Goal: Complete application form

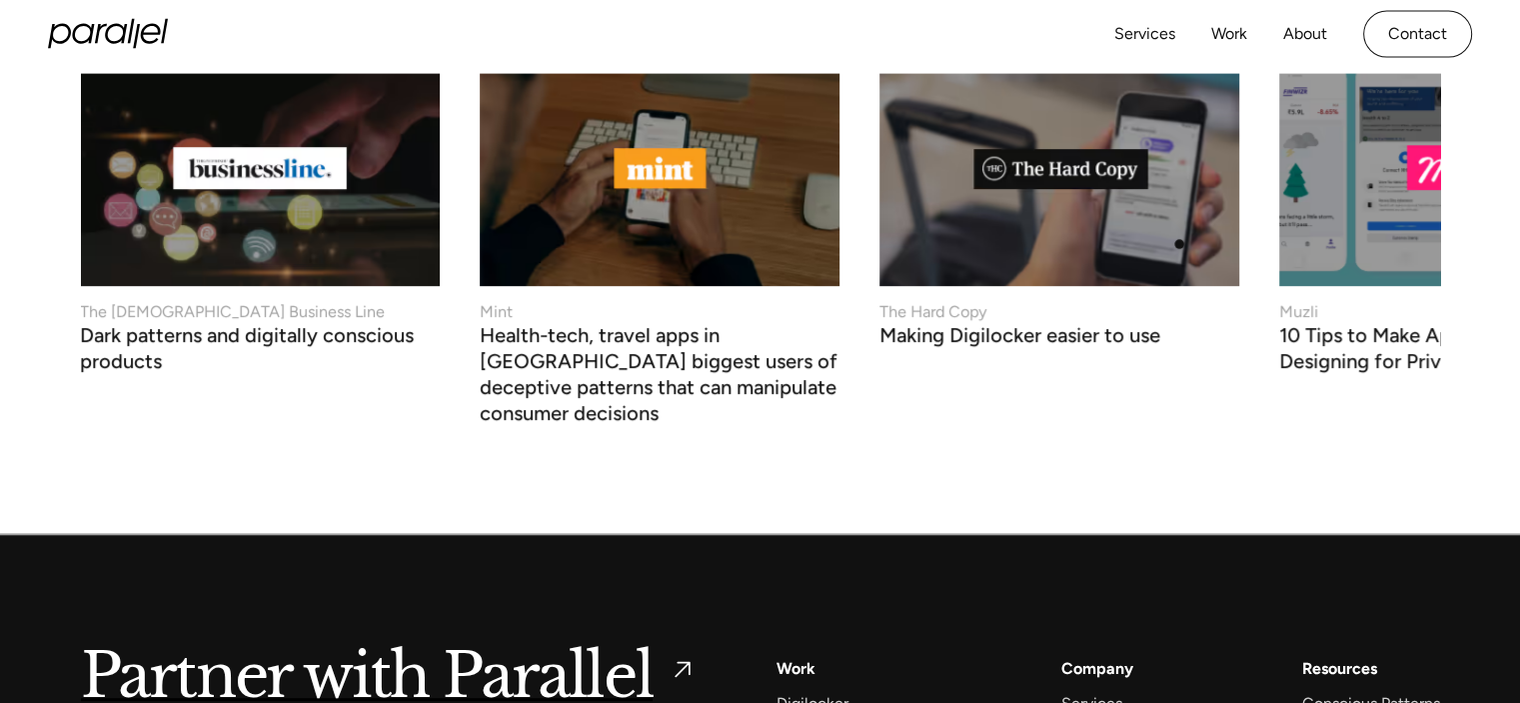
scroll to position [8604, 0]
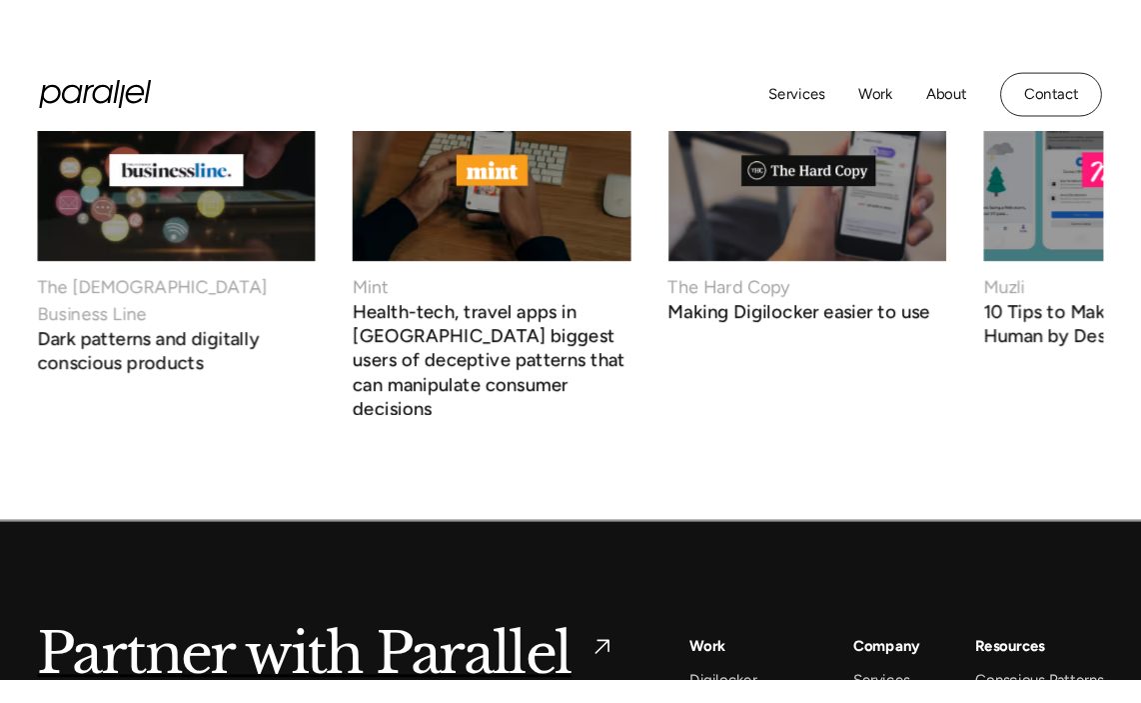
scroll to position [7846, 0]
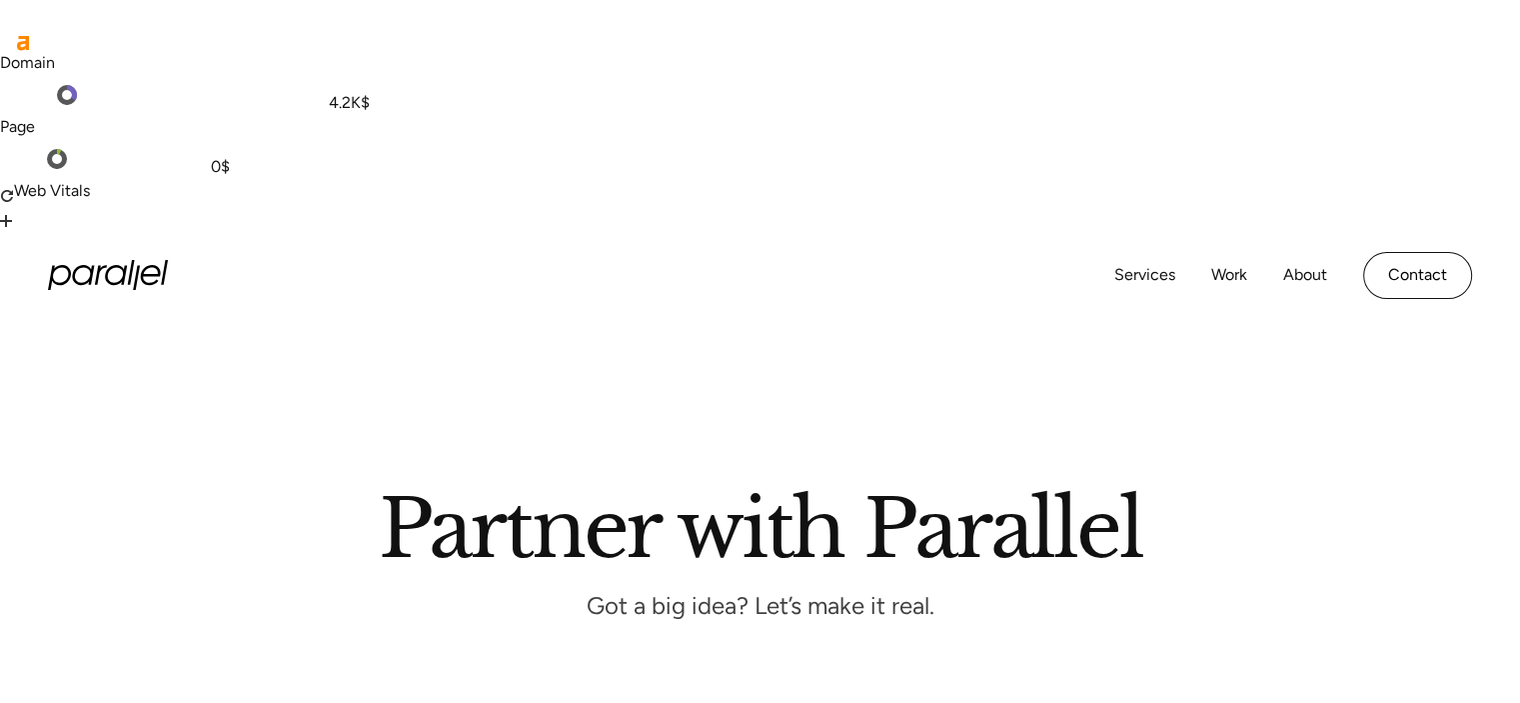
scroll to position [256, 0]
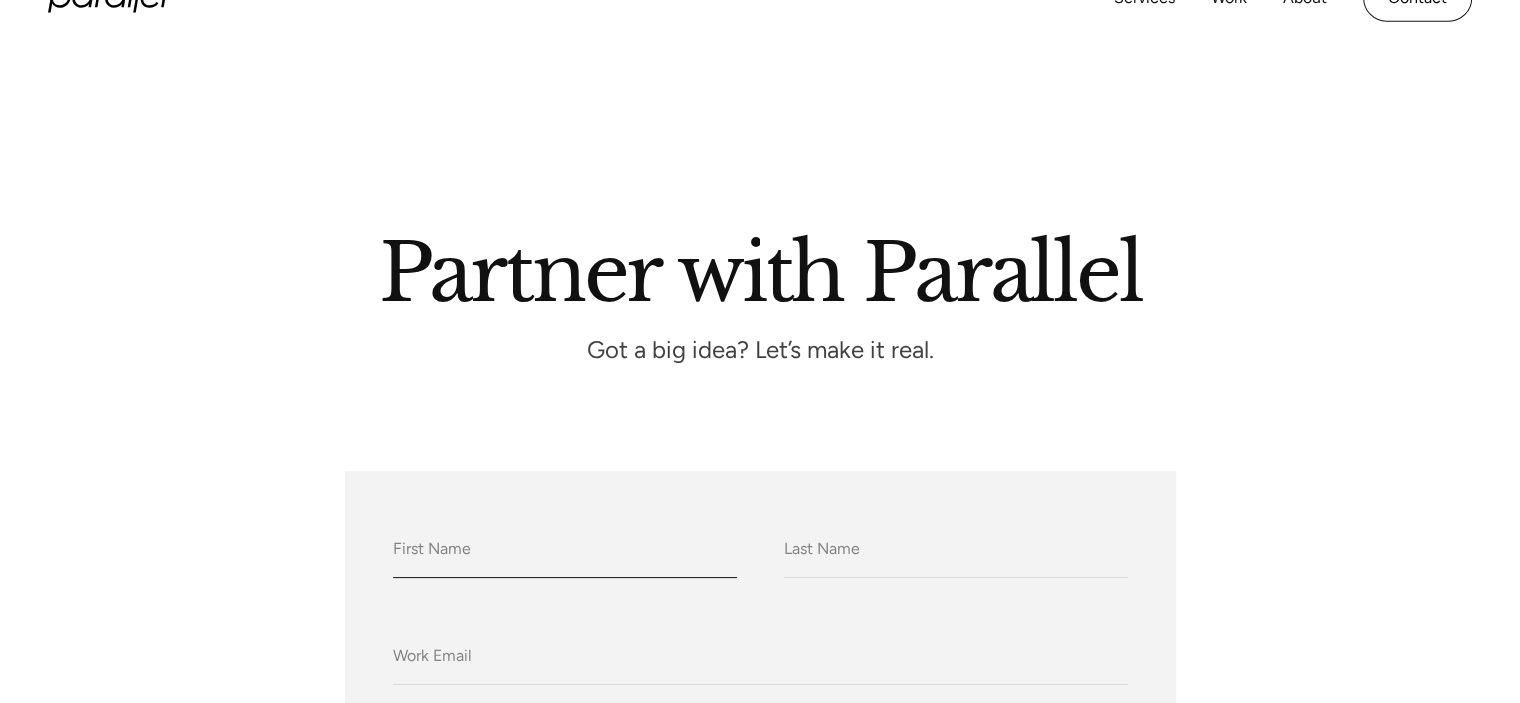
click at [514, 523] on input "What do we call you?" at bounding box center [565, 550] width 344 height 55
type input "[PERSON_NAME]"
type input "[EMAIL_ADDRESS][DOMAIN_NAME]"
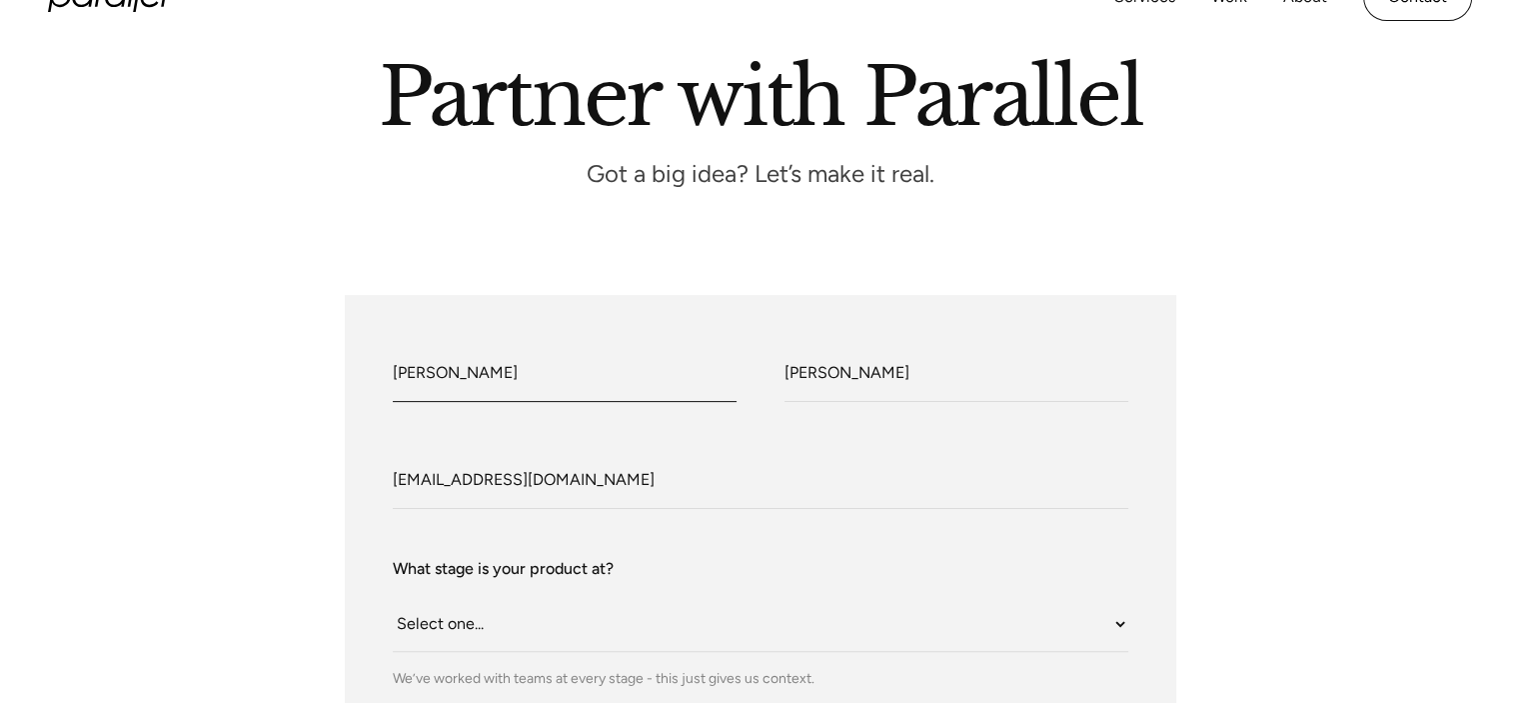
scroll to position [448, 0]
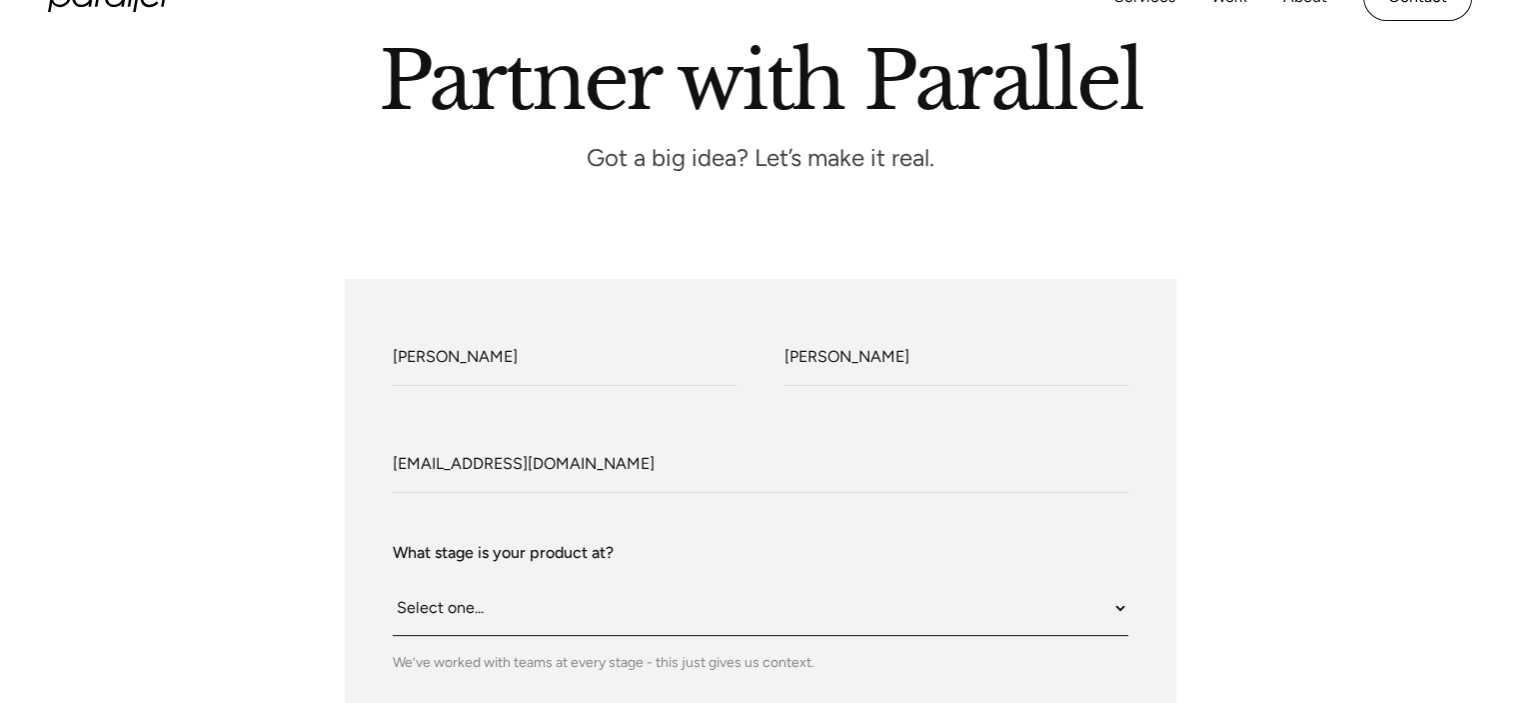
click at [512, 581] on select "Select one... Still an idea Building MVP Live with early users Scaling fast Som…" at bounding box center [761, 608] width 736 height 55
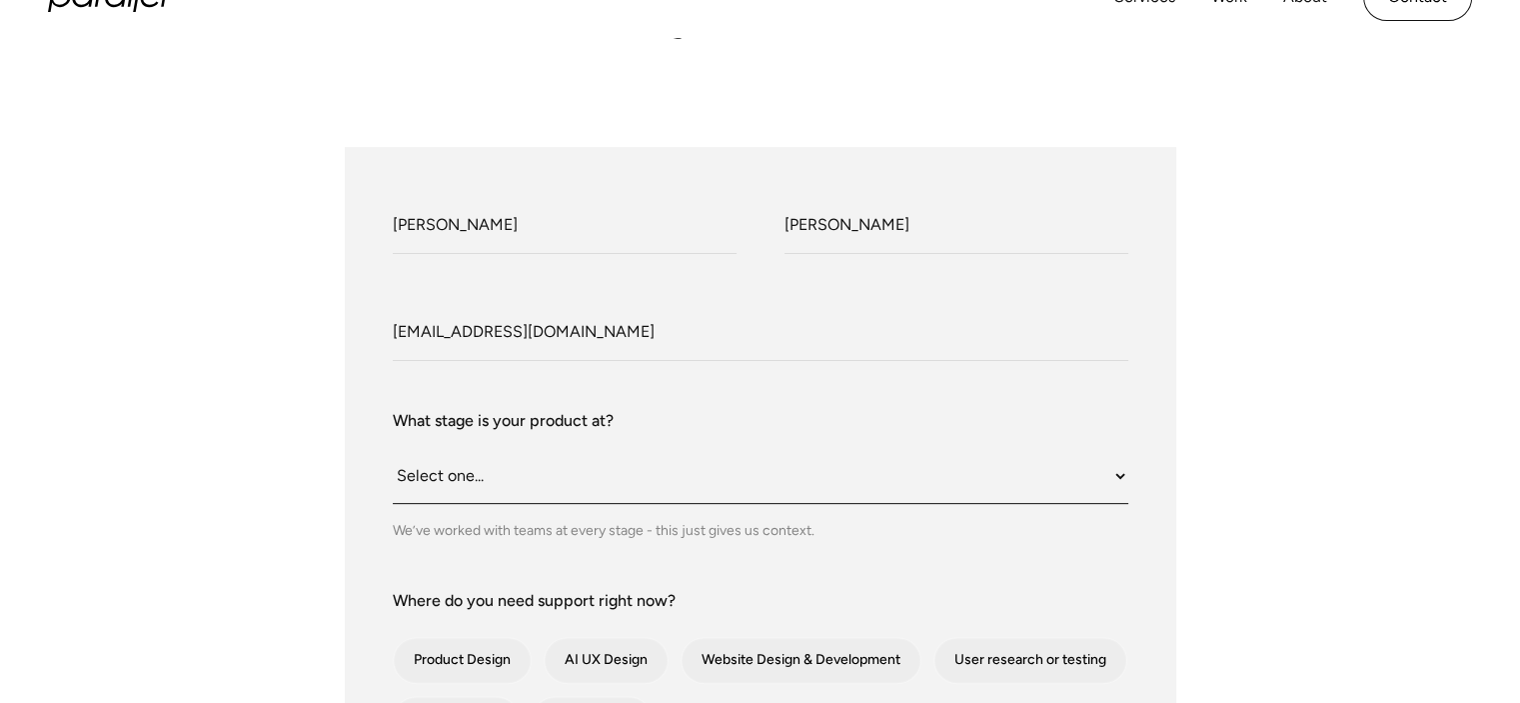
scroll to position [588, 0]
